Goal: Transaction & Acquisition: Purchase product/service

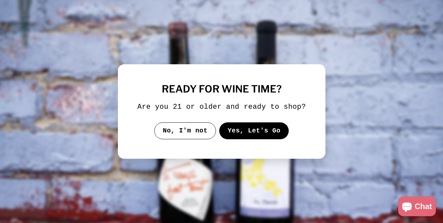
click at [246, 135] on button "Yes, Let's Go" at bounding box center [254, 131] width 70 height 17
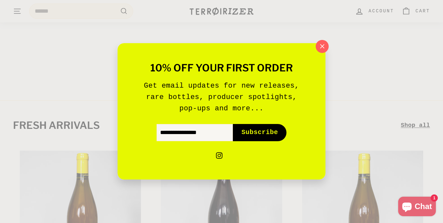
scroll to position [26, 0]
click at [323, 46] on icon "button" at bounding box center [322, 46] width 4 height 4
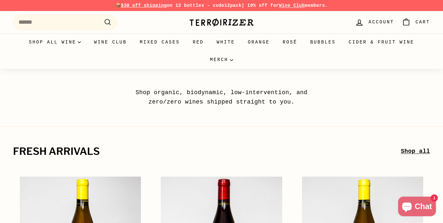
scroll to position [0, 0]
click at [261, 38] on link "Orange" at bounding box center [258, 42] width 35 height 18
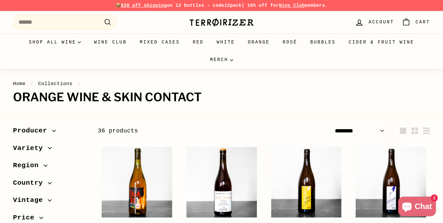
select select "******"
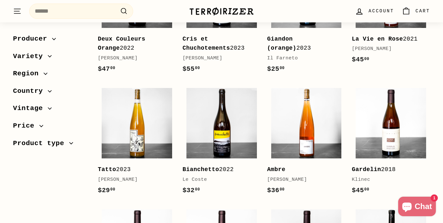
scroll to position [838, 0]
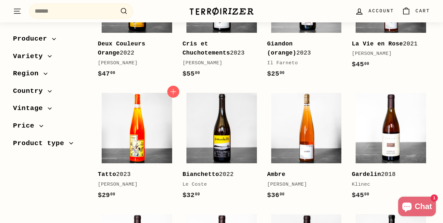
click at [135, 110] on img at bounding box center [137, 128] width 71 height 71
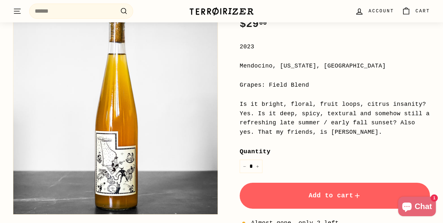
scroll to position [161, 0]
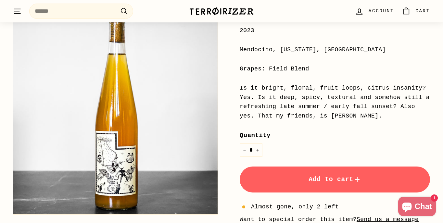
click at [296, 176] on button "Add to cart" at bounding box center [335, 180] width 190 height 26
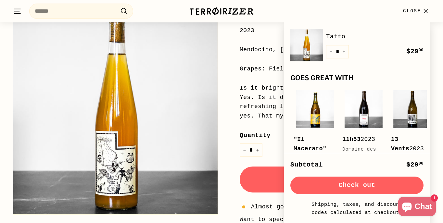
scroll to position [164, 0]
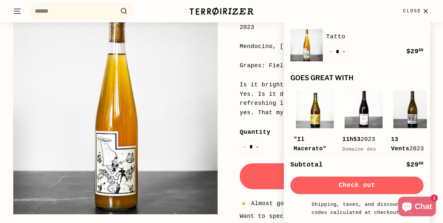
click at [312, 184] on button "Check out" at bounding box center [357, 186] width 133 height 18
